Goal: Book appointment/travel/reservation

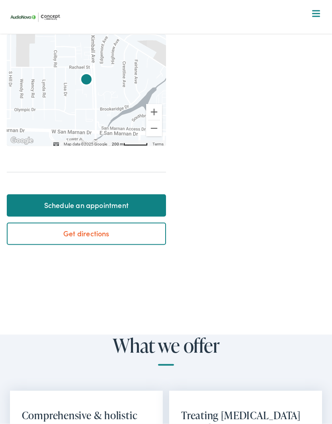
scroll to position [266, 0]
click at [122, 201] on link "Schedule an appointment" at bounding box center [86, 205] width 159 height 22
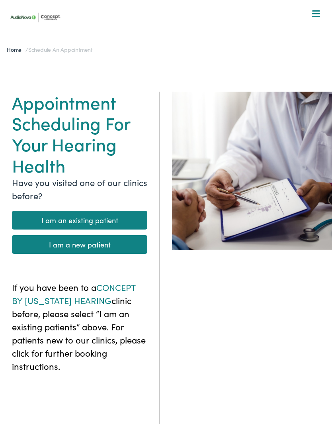
click at [118, 242] on link "I am a new patient" at bounding box center [79, 244] width 135 height 19
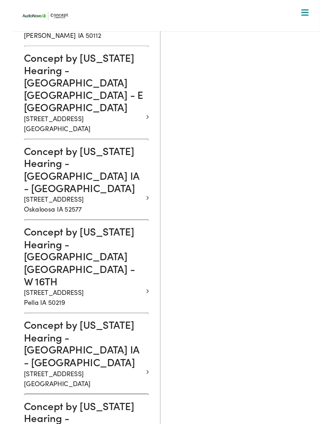
scroll to position [890, 0]
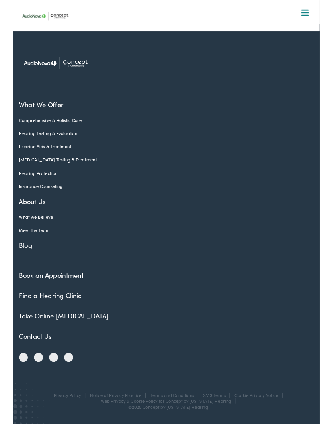
scroll to position [536, 0]
click at [145, 188] on link "Hearing Protection" at bounding box center [160, 186] width 307 height 7
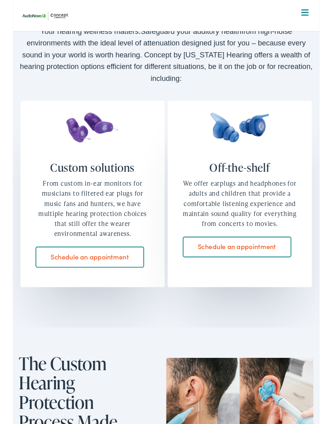
scroll to position [735, 0]
click at [88, 266] on link "Schedule an appointment" at bounding box center [83, 277] width 117 height 22
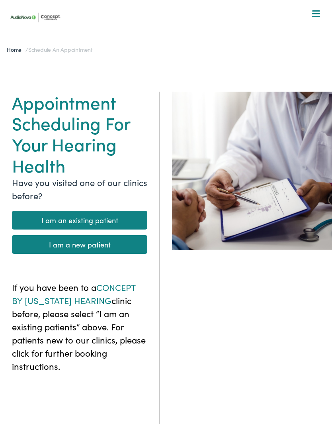
click at [105, 243] on link "I am a new patient" at bounding box center [79, 244] width 135 height 19
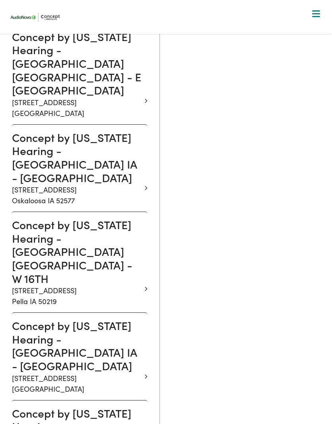
scroll to position [914, 0]
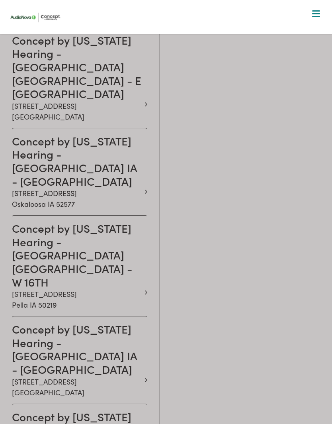
scroll to position [571, 0]
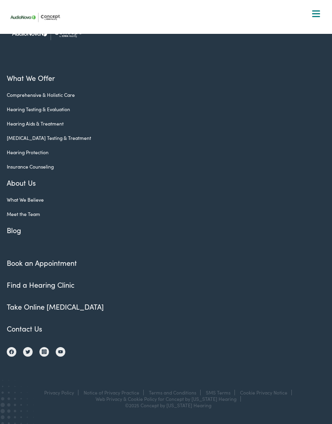
click at [52, 263] on link "Book an Appointment" at bounding box center [42, 263] width 70 height 10
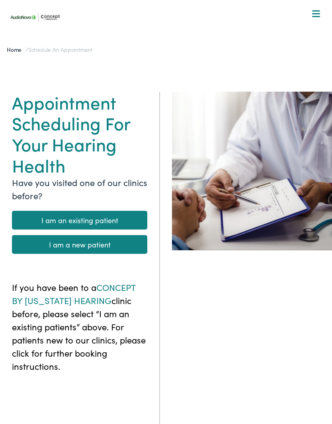
click at [104, 240] on link "I am a new patient" at bounding box center [79, 244] width 135 height 19
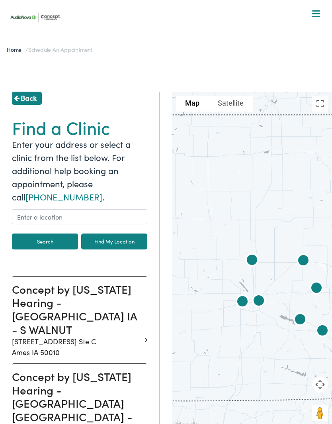
click at [110, 243] on link "Find My Location" at bounding box center [114, 241] width 66 height 16
type input "Waterloo, Iowa"
click at [114, 239] on link "Find My Location" at bounding box center [114, 241] width 66 height 16
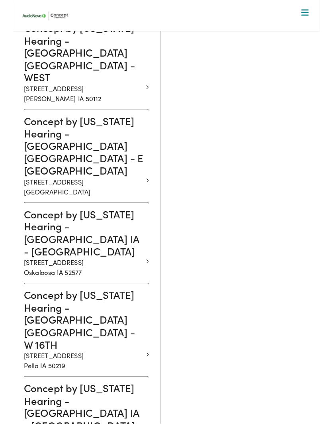
scroll to position [823, 0]
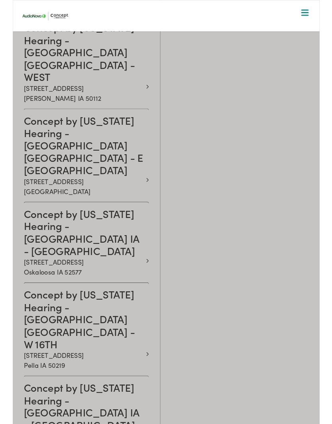
scroll to position [536, 0]
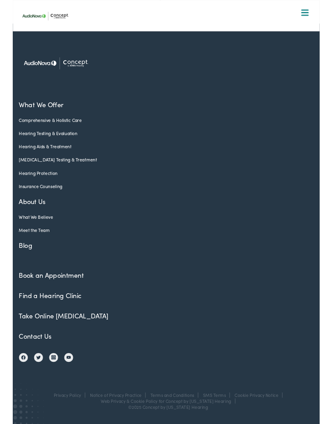
click at [42, 295] on link "Book an Appointment" at bounding box center [42, 297] width 70 height 10
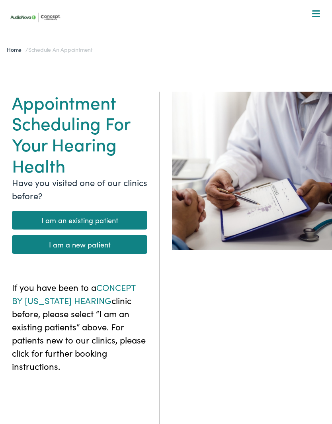
click at [318, 15] on div at bounding box center [316, 14] width 8 height 8
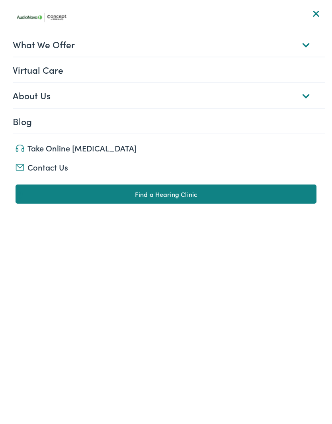
click at [217, 194] on link "Find a Hearing Clinic" at bounding box center [166, 193] width 301 height 19
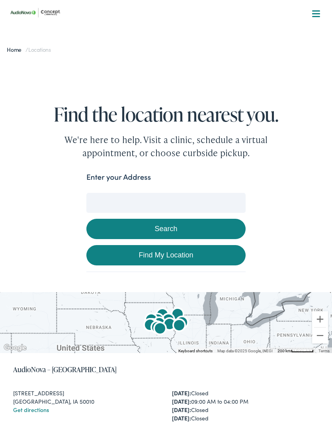
click at [194, 253] on link "Find My Location" at bounding box center [165, 255] width 159 height 20
type input "Waterloo, Iowa"
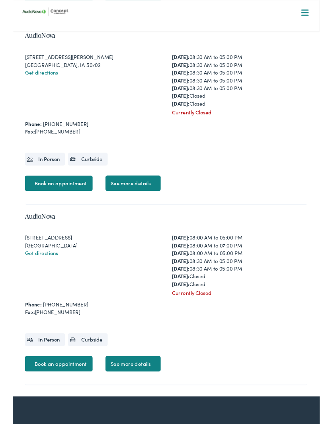
scroll to position [2668, 0]
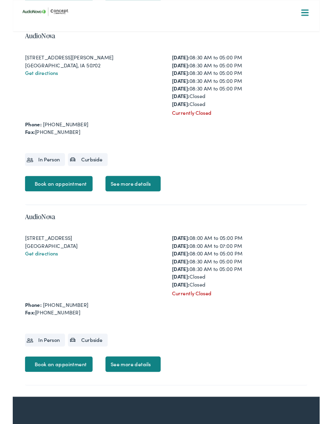
click at [57, 207] on link "Book an appointment" at bounding box center [49, 198] width 73 height 17
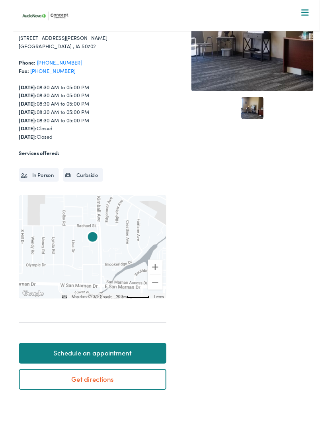
scroll to position [90, 0]
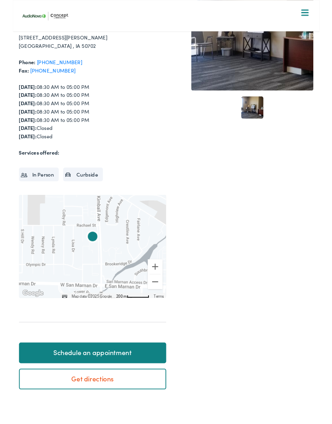
click at [36, 188] on li "In Person" at bounding box center [28, 188] width 43 height 14
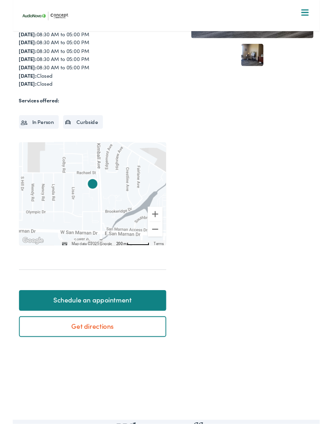
scroll to position [147, 0]
click at [97, 318] on link "Schedule an appointment" at bounding box center [86, 324] width 159 height 22
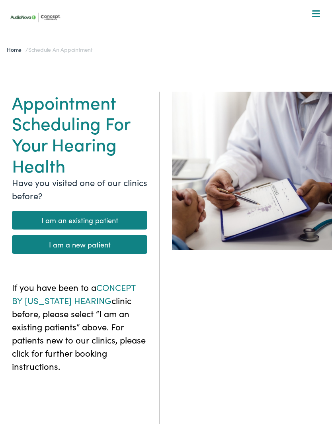
click at [115, 241] on link "I am a new patient" at bounding box center [79, 244] width 135 height 19
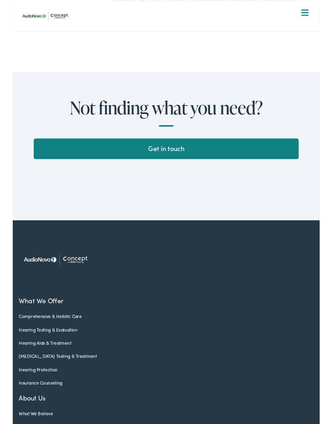
scroll to position [1868, 0]
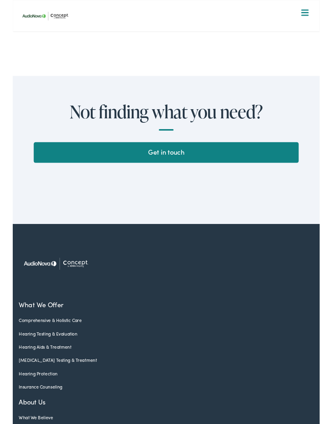
click at [233, 154] on link "Get in touch" at bounding box center [166, 165] width 287 height 22
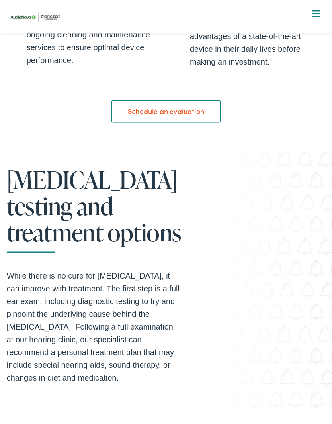
click at [184, 123] on link "Schedule an evaluation" at bounding box center [166, 111] width 110 height 22
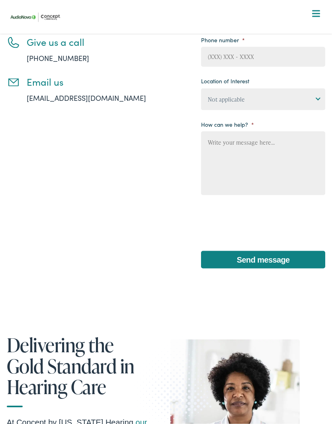
scroll to position [141, 0]
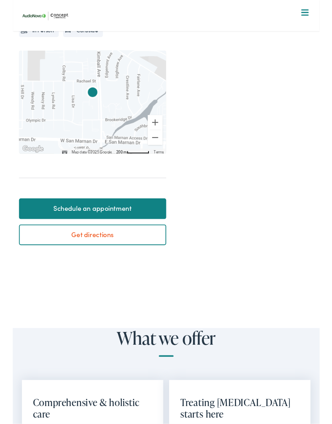
scroll to position [246, 0]
click at [115, 223] on link "Schedule an appointment" at bounding box center [86, 225] width 159 height 22
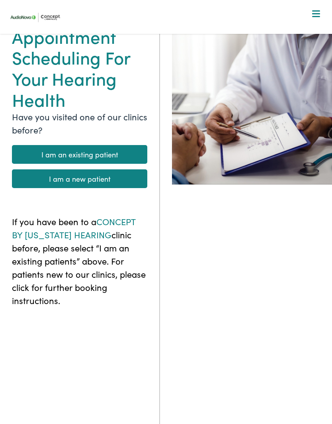
scroll to position [46, 0]
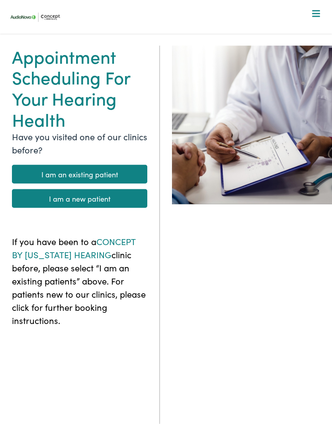
click at [111, 196] on link "I am a new patient" at bounding box center [79, 198] width 135 height 19
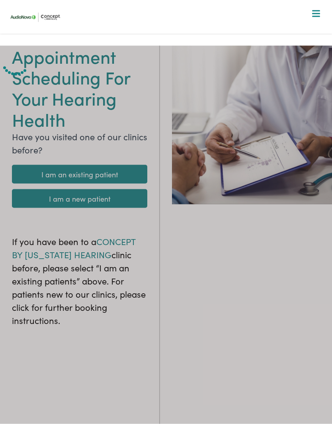
scroll to position [46, 0]
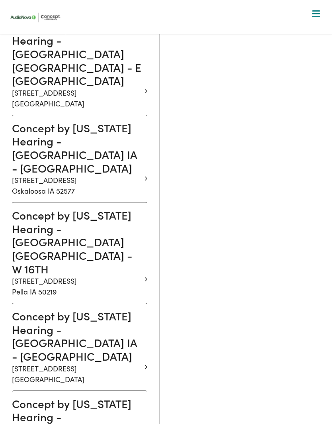
scroll to position [924, 0]
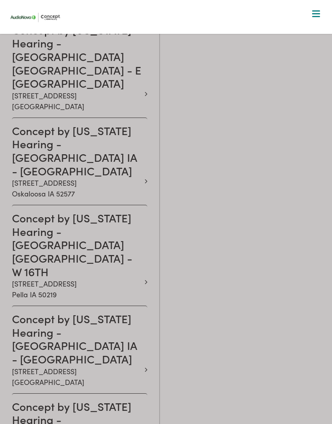
scroll to position [571, 0]
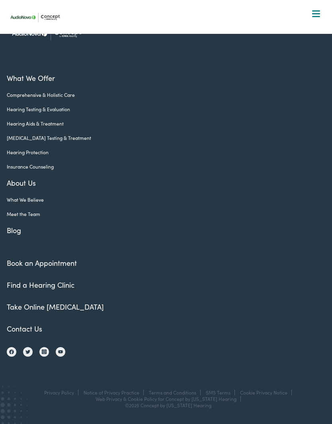
click at [50, 264] on link "Book an Appointment" at bounding box center [42, 263] width 70 height 10
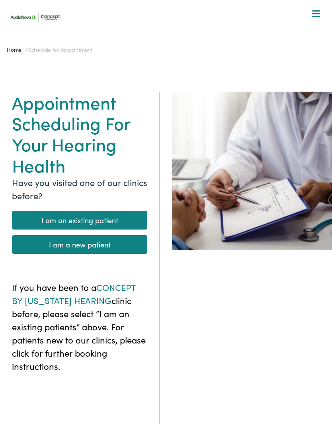
click at [52, 53] on span "Schedule an Appointment" at bounding box center [60, 49] width 64 height 8
click at [319, 12] on div at bounding box center [316, 14] width 8 height 8
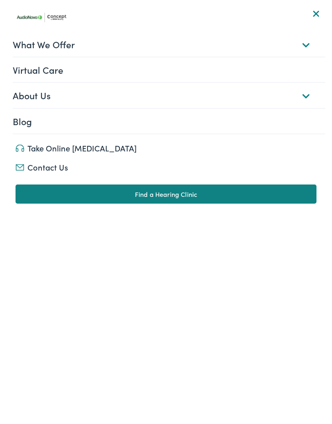
click at [198, 191] on link "Find a Hearing Clinic" at bounding box center [166, 193] width 301 height 19
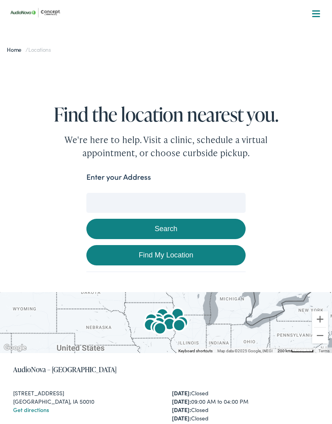
click at [170, 196] on input "Enter your Address" at bounding box center [165, 203] width 159 height 20
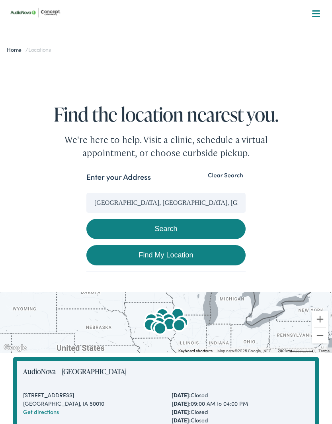
click at [182, 253] on link "Find My Location" at bounding box center [165, 255] width 159 height 20
type input "Waterloo, Iowa"
click at [172, 227] on button "Search" at bounding box center [165, 229] width 159 height 20
click at [186, 229] on button "Search" at bounding box center [165, 229] width 159 height 20
click at [179, 252] on link "Find My Location" at bounding box center [165, 255] width 159 height 20
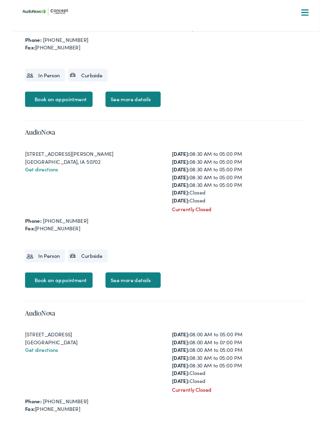
scroll to position [2565, 0]
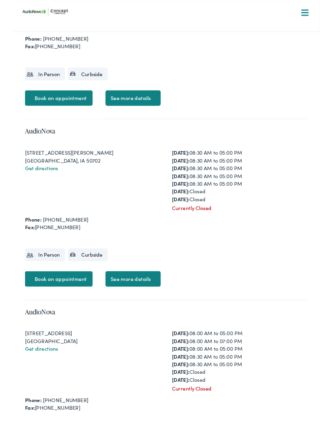
click at [62, 310] on link "Book an appointment" at bounding box center [49, 301] width 73 height 17
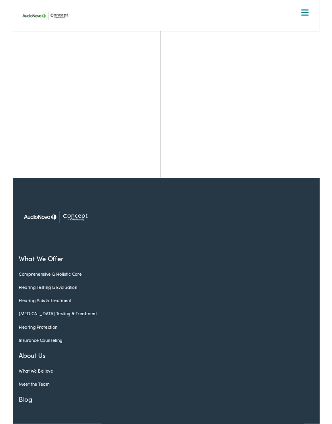
scroll to position [359, 0]
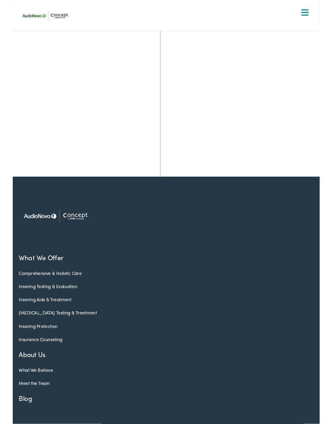
click at [39, 327] on link "Hearing Aids & Treatment" at bounding box center [160, 323] width 307 height 7
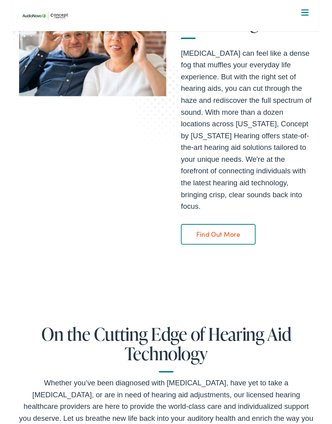
scroll to position [105, 0]
click at [233, 242] on link "Find Out More" at bounding box center [222, 253] width 81 height 22
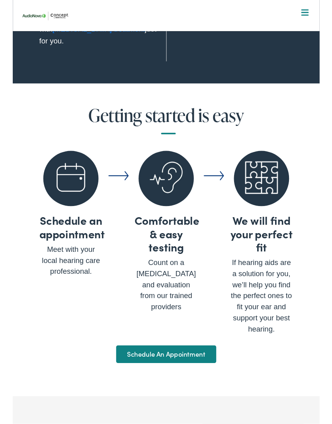
scroll to position [3526, 0]
click at [176, 374] on link "Schedule An Appointment" at bounding box center [166, 382] width 108 height 19
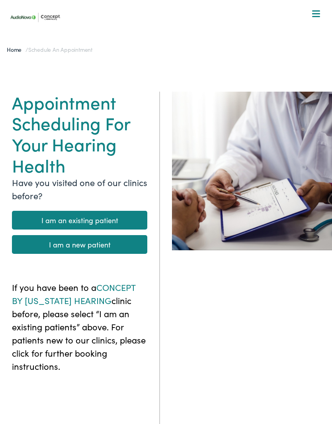
click at [103, 244] on link "I am a new patient" at bounding box center [79, 244] width 135 height 19
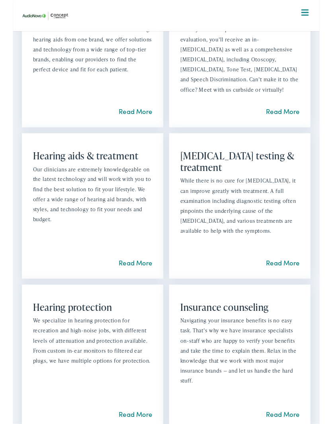
scroll to position [677, 0]
click at [138, 284] on link "Read More" at bounding box center [133, 284] width 36 height 10
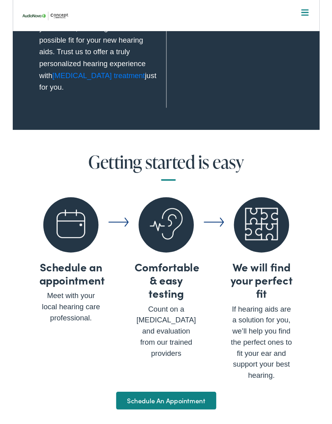
scroll to position [3475, 0]
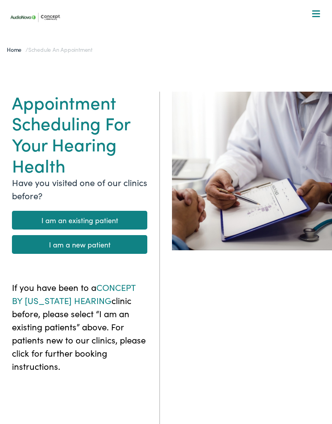
click at [94, 216] on link "I am an existing patient" at bounding box center [79, 220] width 135 height 19
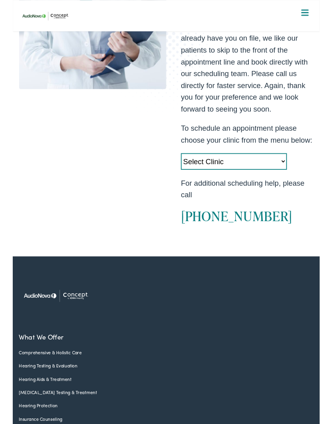
scroll to position [192, 0]
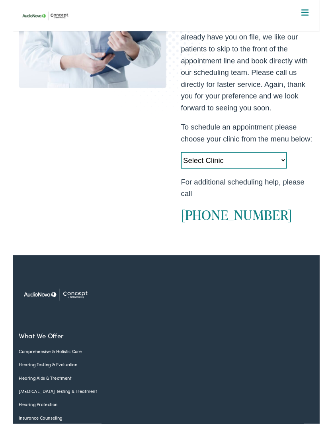
click at [287, 182] on select "Select Clinic [GEOGRAPHIC_DATA]-[GEOGRAPHIC_DATA]-[GEOGRAPHIC_DATA] [STREET_ADD…" at bounding box center [239, 173] width 115 height 18
click at [252, 182] on select "Select Clinic [GEOGRAPHIC_DATA]-[GEOGRAPHIC_DATA]-[GEOGRAPHIC_DATA] [STREET_ADD…" at bounding box center [239, 173] width 115 height 18
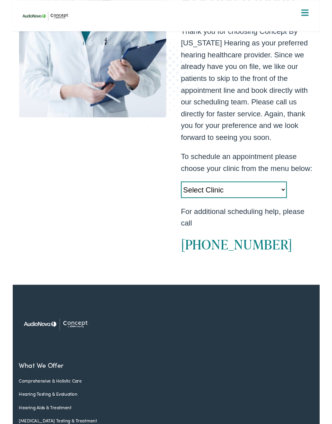
scroll to position [159, 0]
click at [264, 215] on select "Select Clinic [GEOGRAPHIC_DATA]-[GEOGRAPHIC_DATA]-[GEOGRAPHIC_DATA] [STREET_ADD…" at bounding box center [239, 206] width 115 height 18
click at [276, 214] on select "Select Clinic [GEOGRAPHIC_DATA]-[GEOGRAPHIC_DATA]-[GEOGRAPHIC_DATA] [STREET_ADD…" at bounding box center [239, 205] width 115 height 18
select select "[URL][DOMAIN_NAME]"
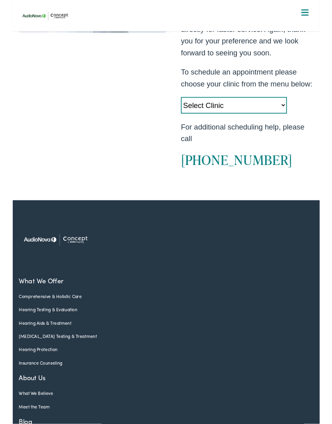
scroll to position [251, 0]
click at [229, 123] on select "Select Clinic [GEOGRAPHIC_DATA]-[GEOGRAPHIC_DATA]-[GEOGRAPHIC_DATA] [STREET_ADD…" at bounding box center [239, 114] width 115 height 18
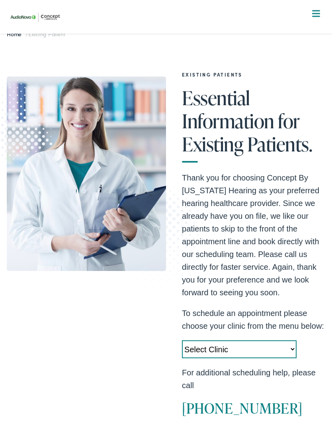
scroll to position [0, 0]
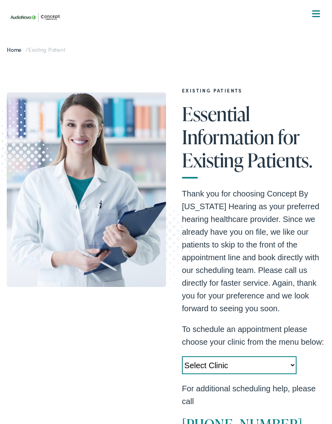
click at [319, 14] on span at bounding box center [316, 13] width 8 height 1
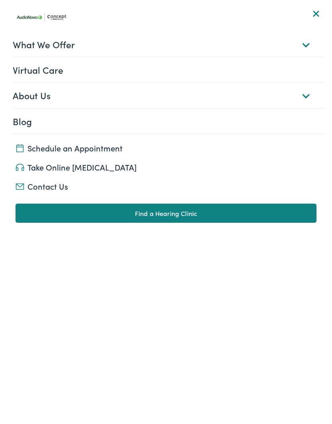
click at [70, 148] on link "Schedule an Appointment" at bounding box center [166, 147] width 301 height 11
